Goal: Use online tool/utility: Utilize a website feature to perform a specific function

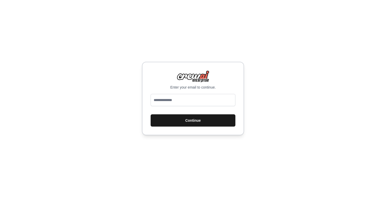
click at [177, 114] on button "Continue" at bounding box center [192, 120] width 85 height 12
type input "**********"
click at [177, 114] on button "Continue" at bounding box center [192, 120] width 85 height 12
type input "**********"
click at [193, 121] on button "Continue" at bounding box center [192, 120] width 85 height 12
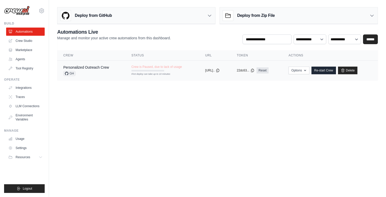
click at [113, 74] on div "Personalized Outreach Crew GH" at bounding box center [91, 70] width 56 height 11
click at [149, 73] on div "First deploy can take up to 10 minutes" at bounding box center [147, 74] width 33 height 4
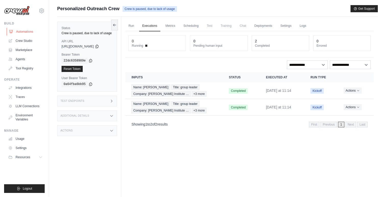
click at [28, 33] on link "Automations" at bounding box center [26, 32] width 39 height 8
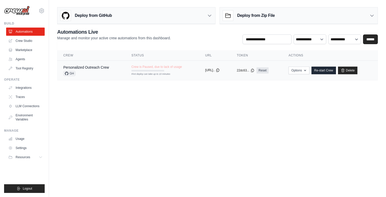
click at [220, 70] on icon at bounding box center [217, 70] width 4 height 4
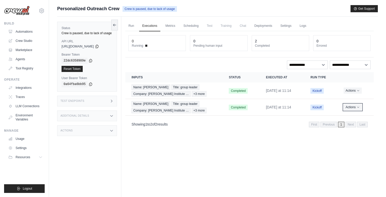
click at [351, 107] on button "Actions" at bounding box center [352, 107] width 18 height 6
click at [330, 92] on td "Kickoff" at bounding box center [320, 90] width 33 height 17
click at [222, 107] on td "Completed" at bounding box center [240, 107] width 37 height 17
click at [217, 108] on td "Name: Dr. Helge Grosshans Title: group leader Company: Friedrich Miescher Insti…" at bounding box center [173, 107] width 97 height 17
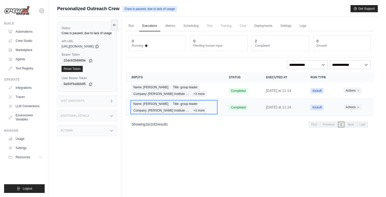
click at [170, 103] on span "Name: Dr. Helge Grosshans" at bounding box center [150, 104] width 39 height 6
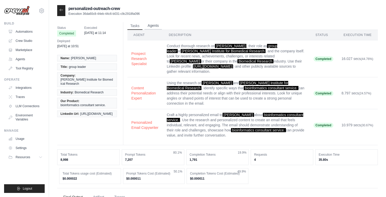
click at [157, 25] on button "Agents" at bounding box center [152, 26] width 17 height 8
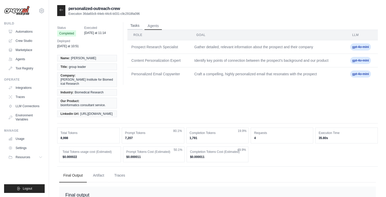
click at [133, 26] on button "Tasks" at bounding box center [134, 26] width 15 height 8
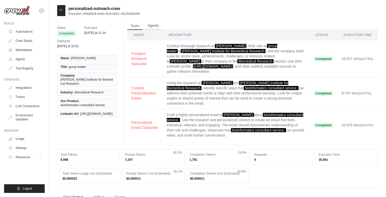
click at [155, 25] on button "Agents" at bounding box center [152, 26] width 17 height 8
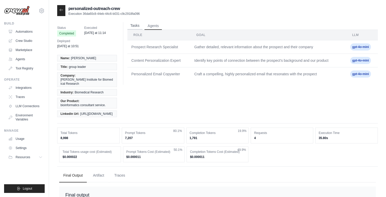
click at [137, 26] on button "Tasks" at bounding box center [134, 26] width 15 height 8
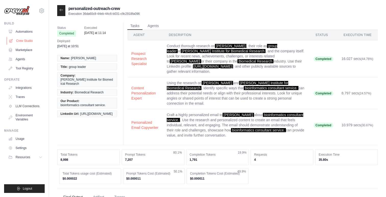
click at [22, 40] on link "Crew Studio" at bounding box center [26, 41] width 39 height 8
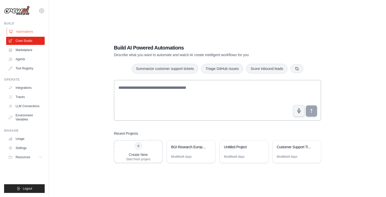
click at [33, 31] on link "Automations" at bounding box center [26, 32] width 39 height 8
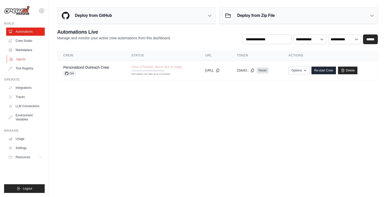
click at [26, 58] on link "Agents" at bounding box center [26, 59] width 39 height 8
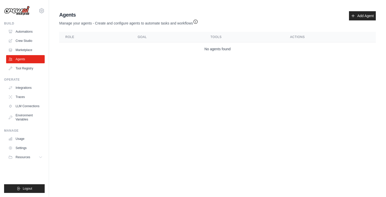
click at [198, 22] on icon "button" at bounding box center [195, 21] width 5 height 5
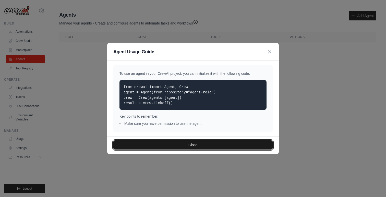
click at [200, 145] on button "Close" at bounding box center [192, 144] width 159 height 9
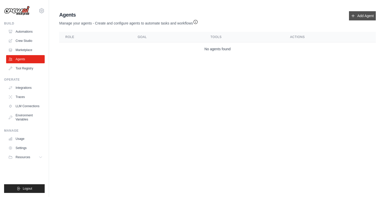
click at [356, 14] on link "Add Agent" at bounding box center [362, 15] width 27 height 9
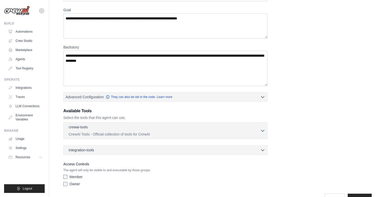
scroll to position [54, 0]
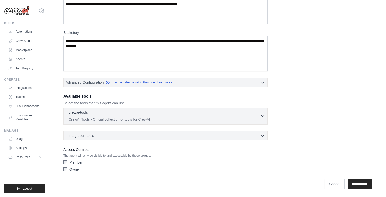
click at [216, 115] on div "crewai-tools 0 selected" at bounding box center [164, 113] width 191 height 6
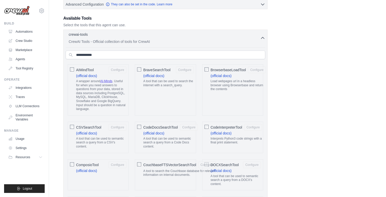
scroll to position [141, 0]
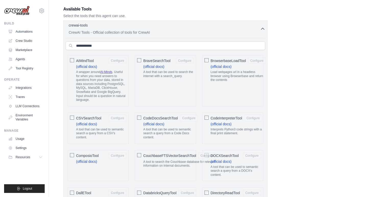
click at [145, 10] on h3 "Available Tools" at bounding box center [165, 9] width 204 height 6
click at [260, 27] on icon "button" at bounding box center [262, 28] width 5 height 5
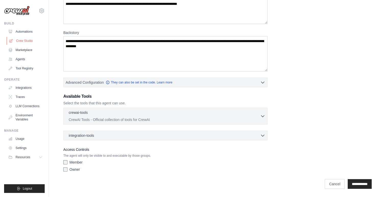
click at [26, 42] on link "Crew Studio" at bounding box center [26, 41] width 39 height 8
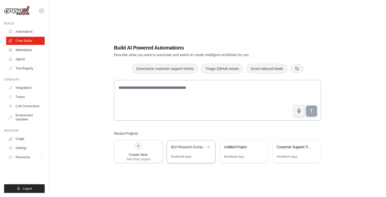
click at [194, 152] on div "BGI Research European BizDev Pipeline" at bounding box center [191, 147] width 48 height 14
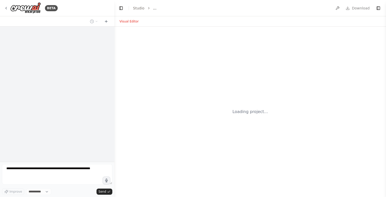
select select "****"
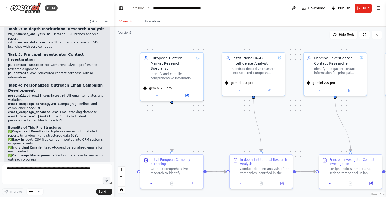
scroll to position [909, 0]
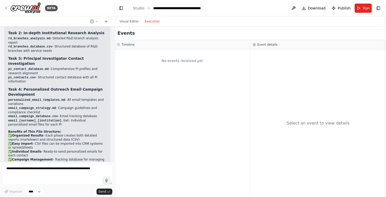
click at [146, 22] on button "Execution" at bounding box center [152, 21] width 21 height 6
click at [135, 21] on button "Visual Editor" at bounding box center [128, 21] width 25 height 6
click at [151, 20] on button "Execution" at bounding box center [152, 21] width 21 height 6
click at [129, 23] on button "Visual Editor" at bounding box center [128, 21] width 25 height 6
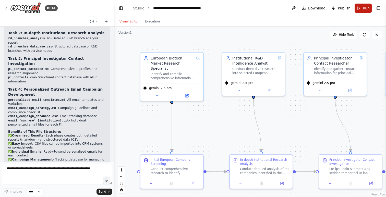
click at [361, 6] on button "Run" at bounding box center [362, 8] width 17 height 9
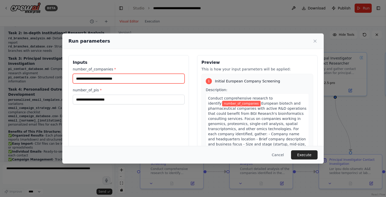
click at [113, 78] on input "number_of_companies *" at bounding box center [129, 79] width 112 height 10
type input "*"
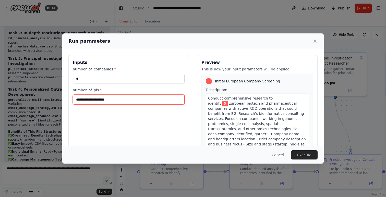
click at [109, 101] on input "number_of_pis *" at bounding box center [129, 100] width 112 height 10
type input "*"
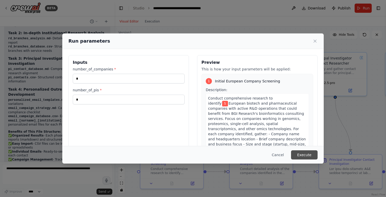
click at [299, 154] on button "Execute" at bounding box center [304, 154] width 27 height 9
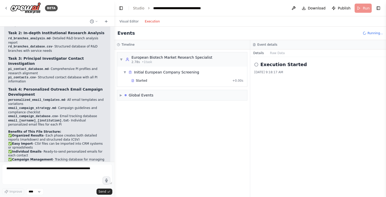
click at [154, 24] on button "Execution" at bounding box center [152, 21] width 21 height 6
click at [124, 22] on button "Visual Editor" at bounding box center [128, 21] width 25 height 6
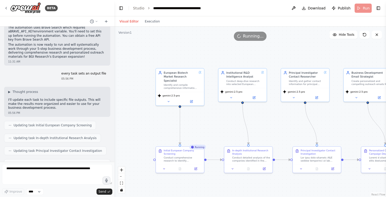
scroll to position [713, 0]
